Goal: Use online tool/utility: Utilize a website feature to perform a specific function

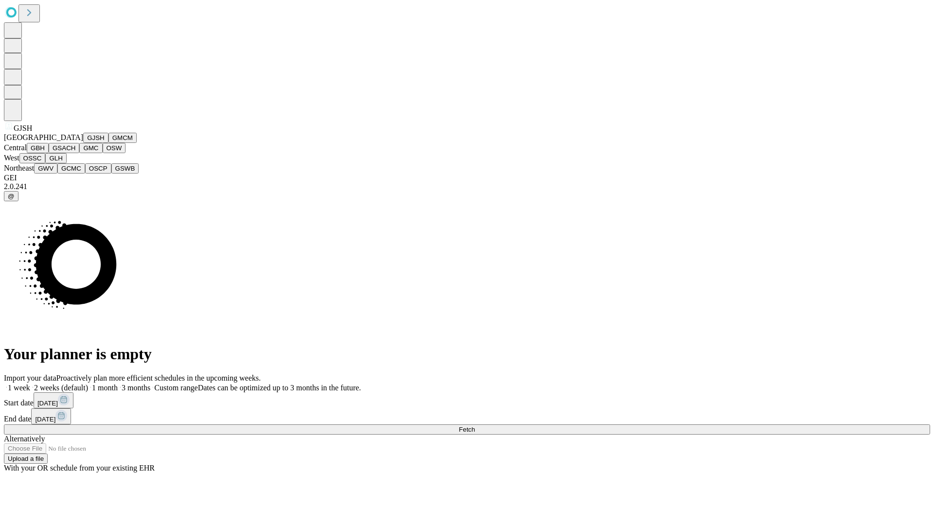
click at [83, 143] on button "GJSH" at bounding box center [95, 138] width 25 height 10
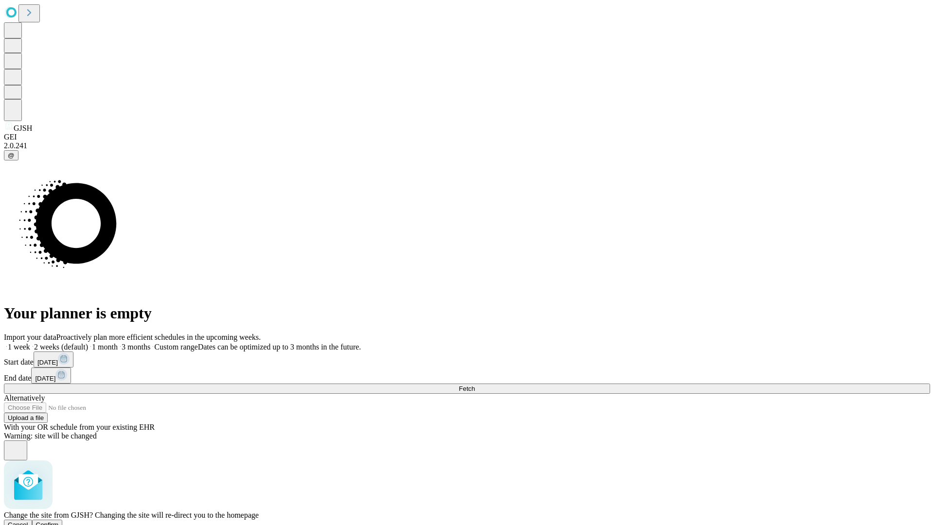
click at [59, 521] on span "Confirm" at bounding box center [47, 524] width 23 height 7
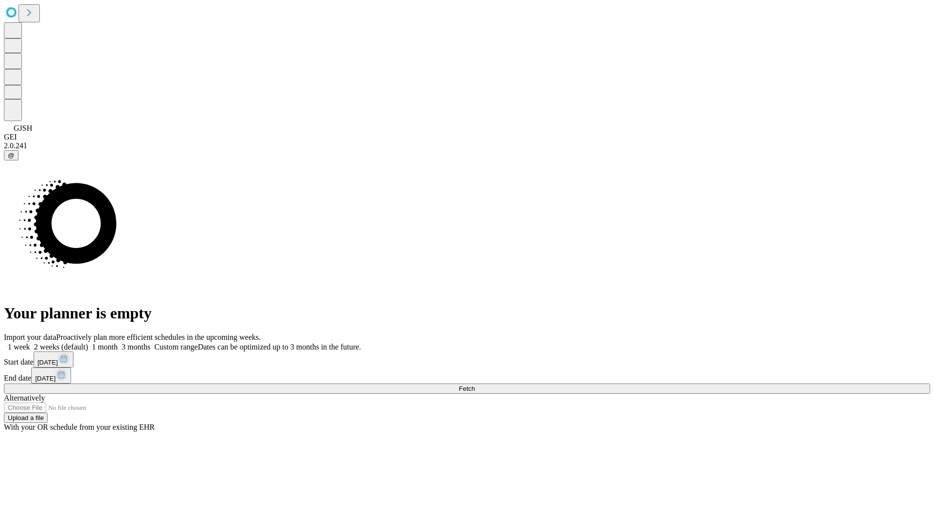
click at [88, 343] on label "2 weeks (default)" at bounding box center [59, 347] width 58 height 8
click at [475, 385] on span "Fetch" at bounding box center [467, 388] width 16 height 7
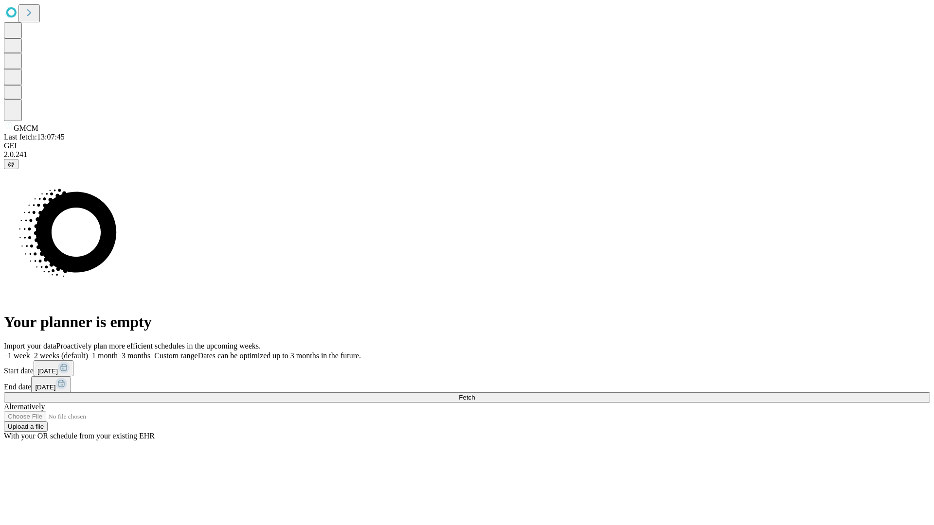
click at [88, 352] on label "2 weeks (default)" at bounding box center [59, 356] width 58 height 8
click at [475, 394] on span "Fetch" at bounding box center [467, 397] width 16 height 7
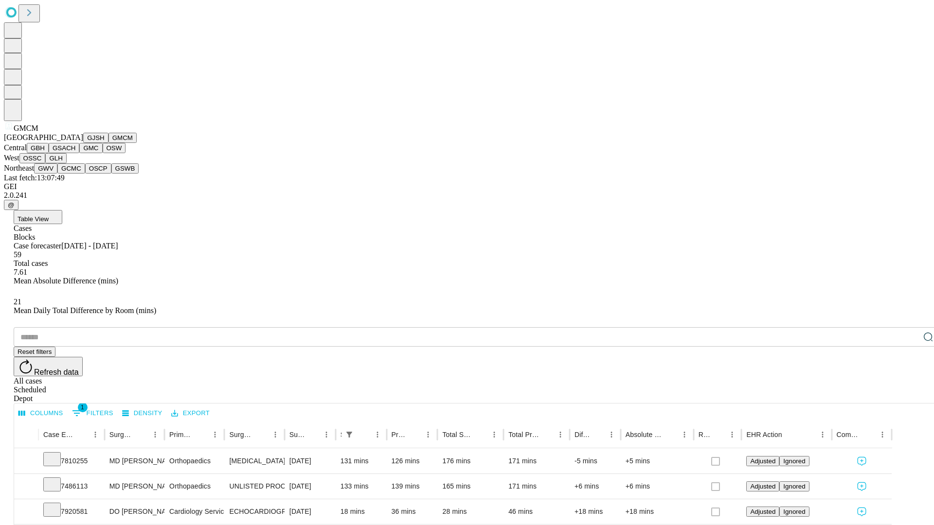
click at [49, 153] on button "GBH" at bounding box center [38, 148] width 22 height 10
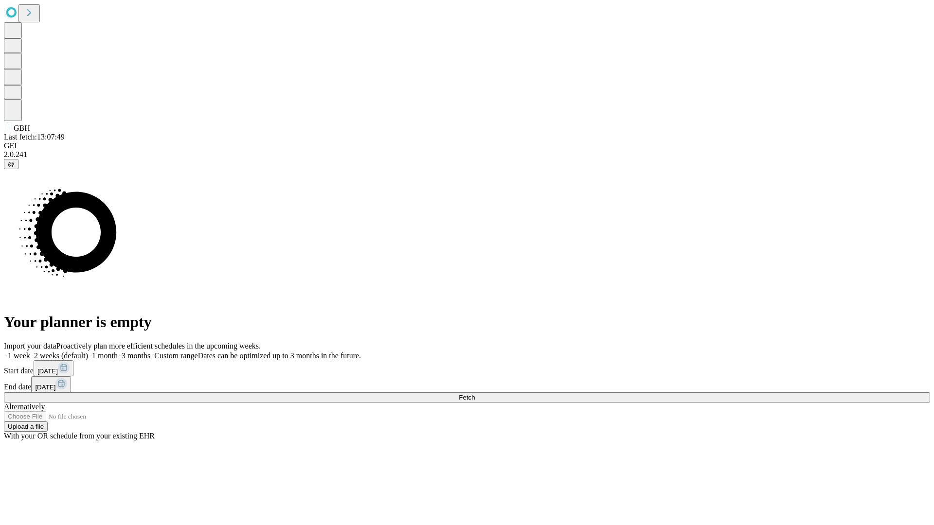
click at [88, 352] on label "2 weeks (default)" at bounding box center [59, 356] width 58 height 8
click at [475, 394] on span "Fetch" at bounding box center [467, 397] width 16 height 7
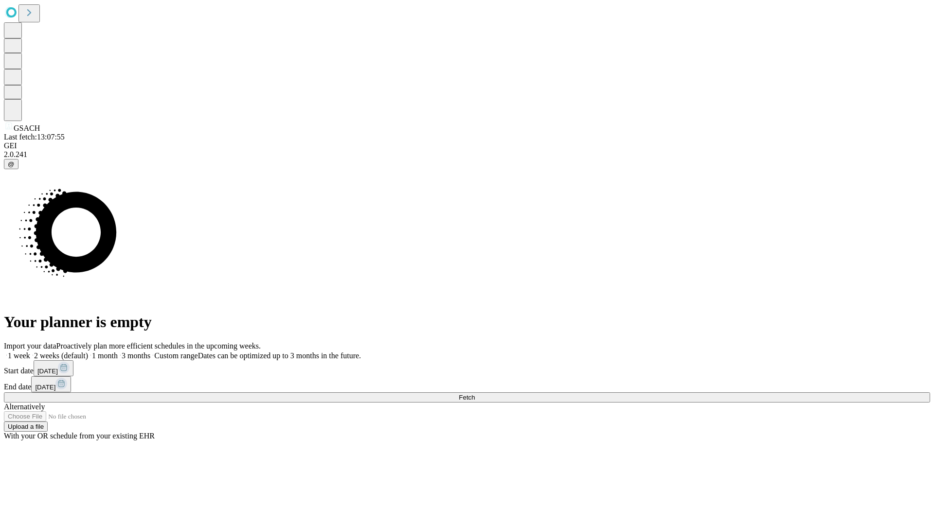
click at [88, 352] on label "2 weeks (default)" at bounding box center [59, 356] width 58 height 8
click at [475, 394] on span "Fetch" at bounding box center [467, 397] width 16 height 7
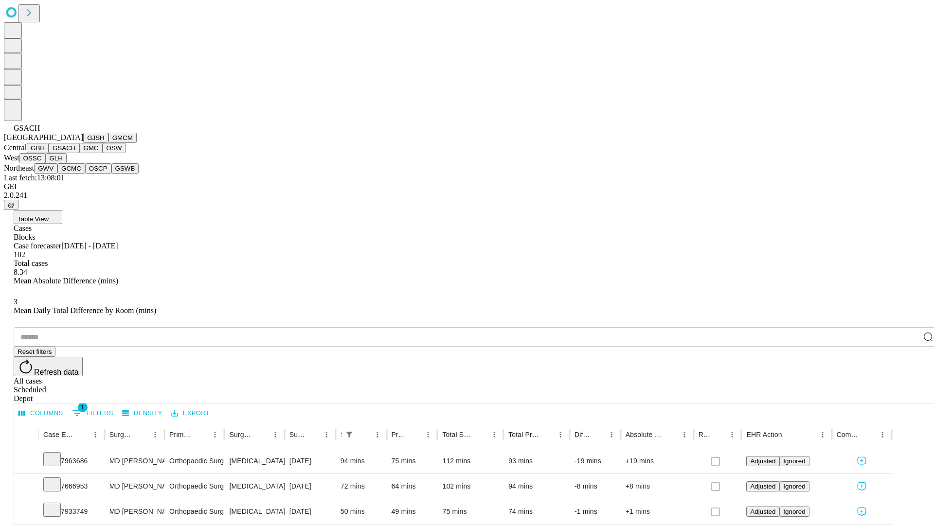
click at [79, 153] on button "GMC" at bounding box center [90, 148] width 23 height 10
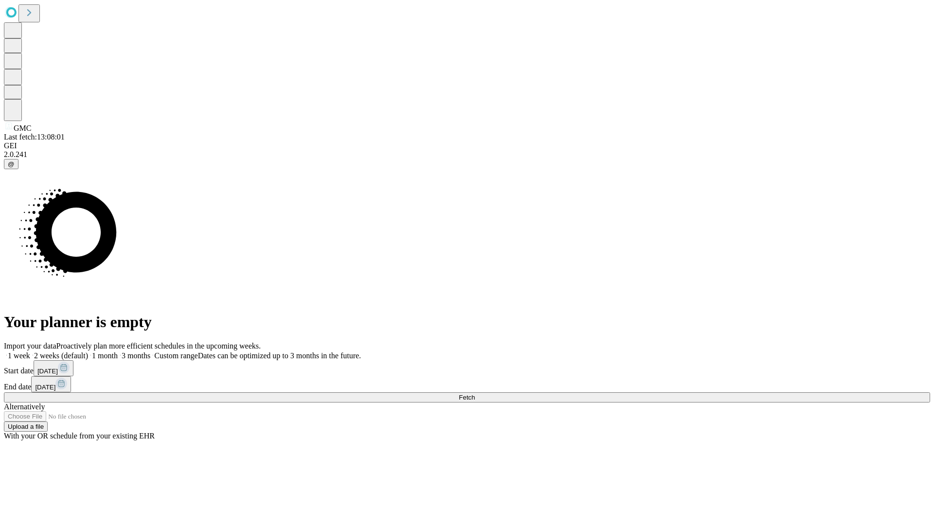
click at [88, 352] on label "2 weeks (default)" at bounding box center [59, 356] width 58 height 8
click at [475, 394] on span "Fetch" at bounding box center [467, 397] width 16 height 7
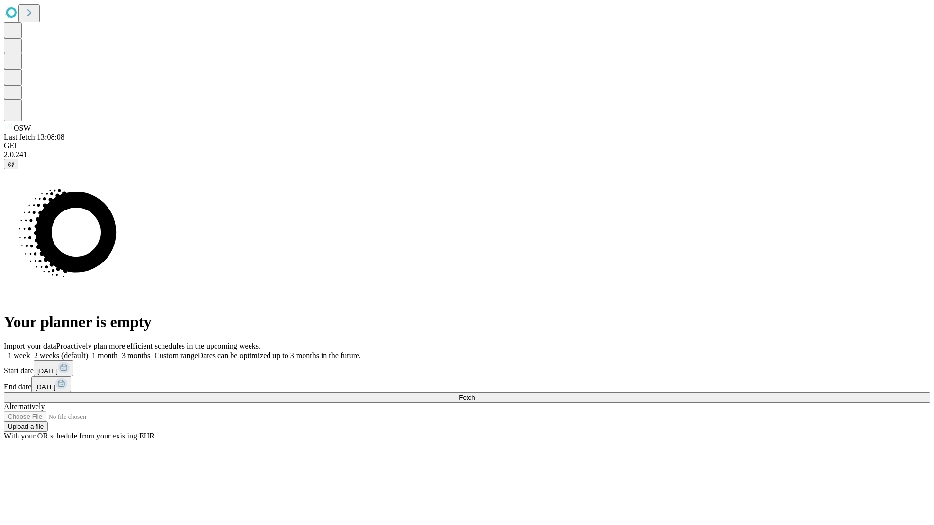
click at [88, 352] on label "2 weeks (default)" at bounding box center [59, 356] width 58 height 8
click at [475, 394] on span "Fetch" at bounding box center [467, 397] width 16 height 7
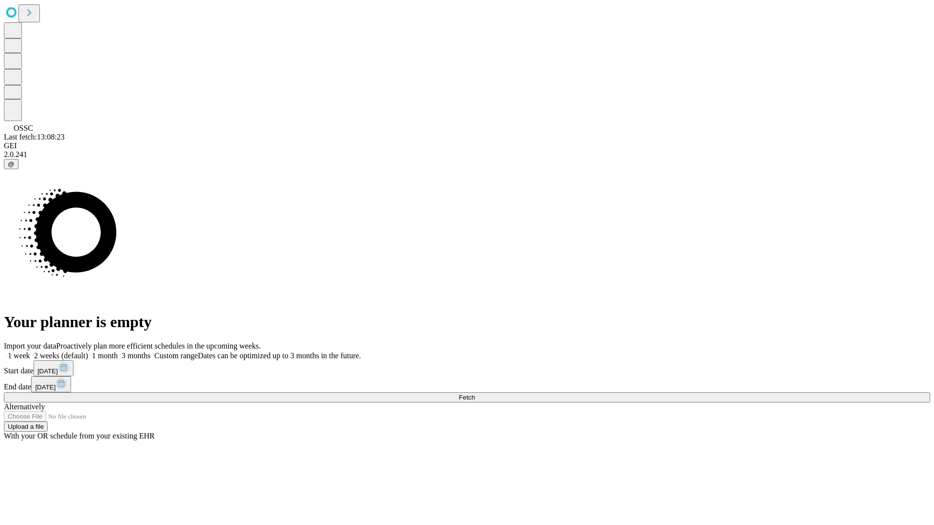
click at [88, 352] on label "2 weeks (default)" at bounding box center [59, 356] width 58 height 8
click at [475, 394] on span "Fetch" at bounding box center [467, 397] width 16 height 7
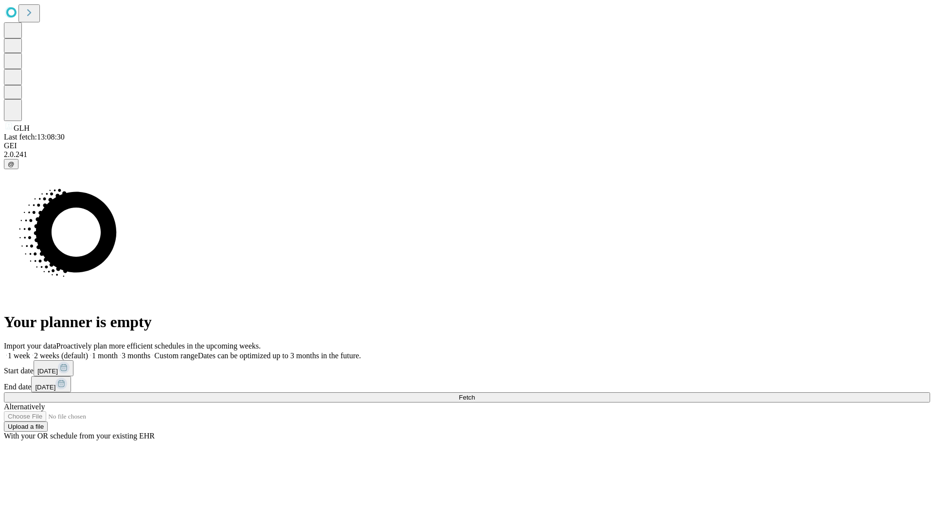
click at [88, 352] on label "2 weeks (default)" at bounding box center [59, 356] width 58 height 8
click at [475, 394] on span "Fetch" at bounding box center [467, 397] width 16 height 7
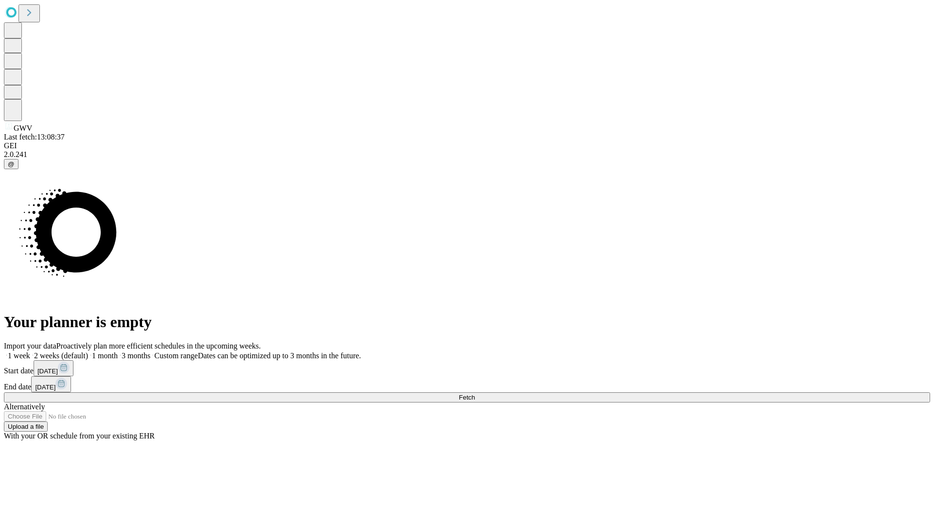
click at [88, 352] on label "2 weeks (default)" at bounding box center [59, 356] width 58 height 8
click at [475, 394] on span "Fetch" at bounding box center [467, 397] width 16 height 7
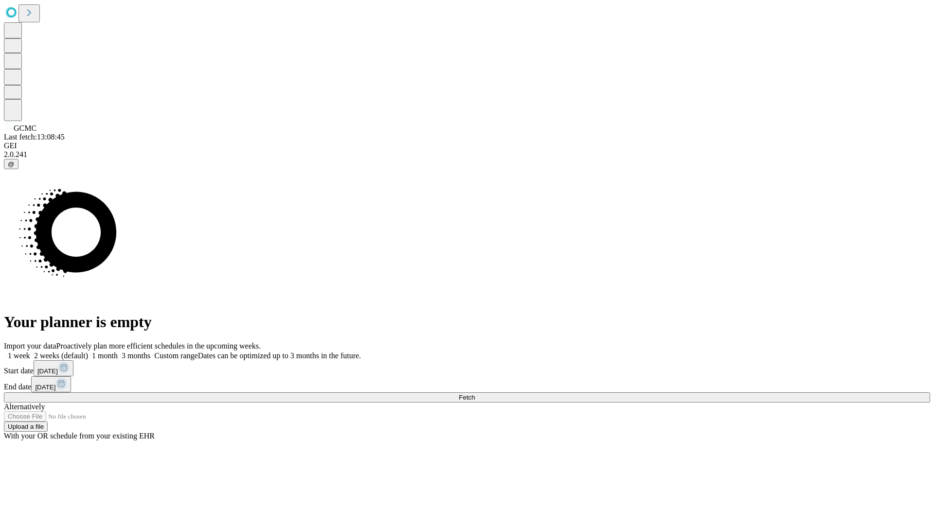
click at [88, 352] on label "2 weeks (default)" at bounding box center [59, 356] width 58 height 8
click at [475, 394] on span "Fetch" at bounding box center [467, 397] width 16 height 7
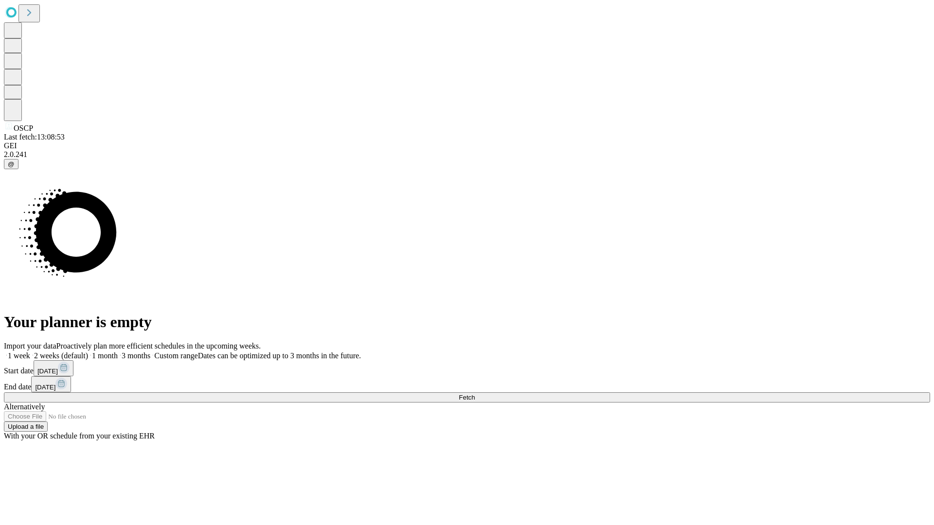
click at [475, 394] on span "Fetch" at bounding box center [467, 397] width 16 height 7
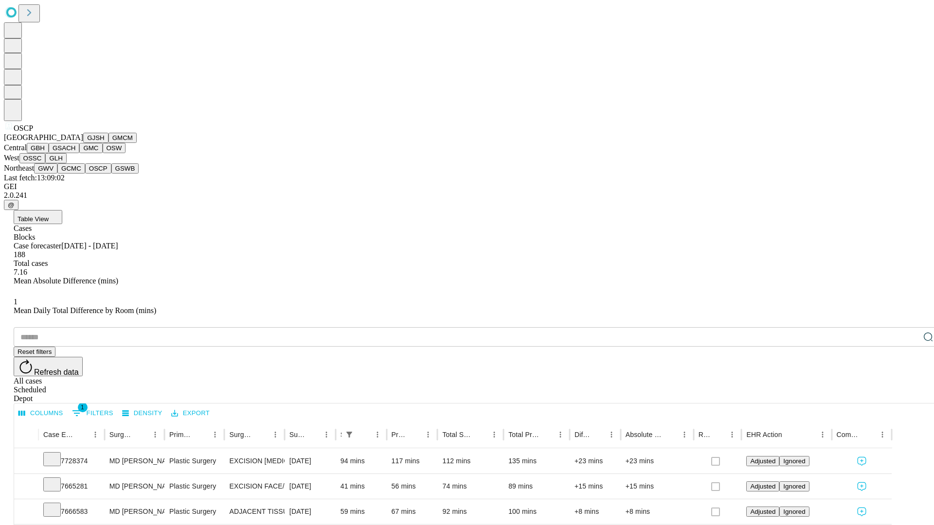
click at [111, 174] on button "GSWB" at bounding box center [125, 168] width 28 height 10
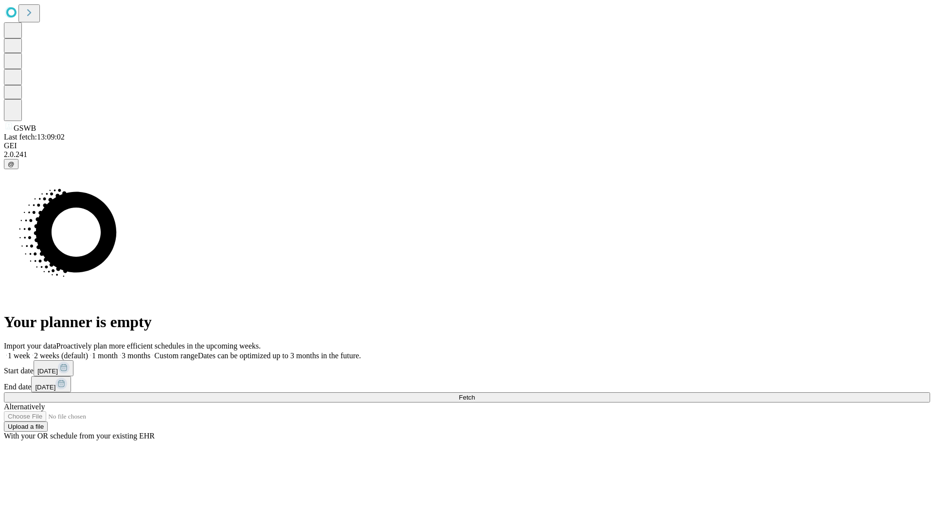
click at [88, 352] on label "2 weeks (default)" at bounding box center [59, 356] width 58 height 8
click at [475, 394] on span "Fetch" at bounding box center [467, 397] width 16 height 7
